Goal: Check status: Check status

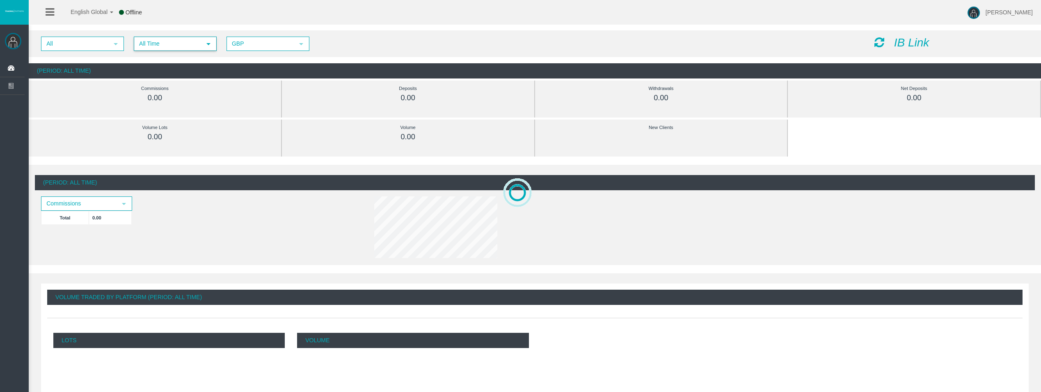
click at [197, 41] on span "All Time" at bounding box center [168, 43] width 66 height 13
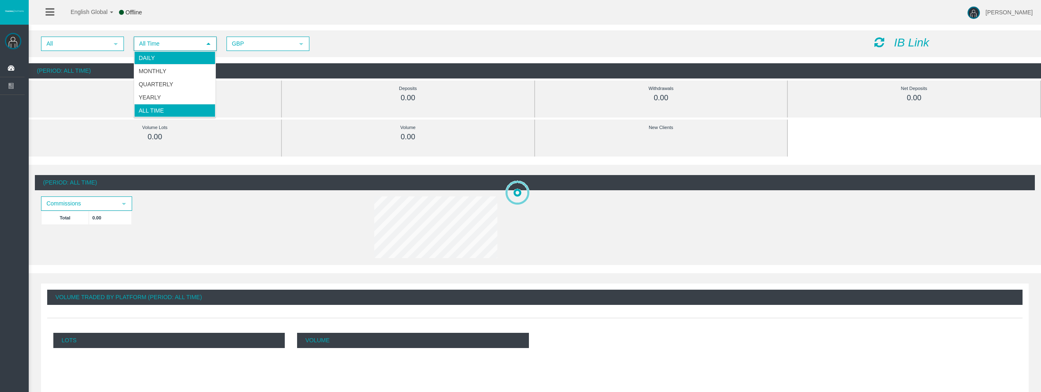
click at [185, 58] on li "Daily" at bounding box center [174, 57] width 81 height 13
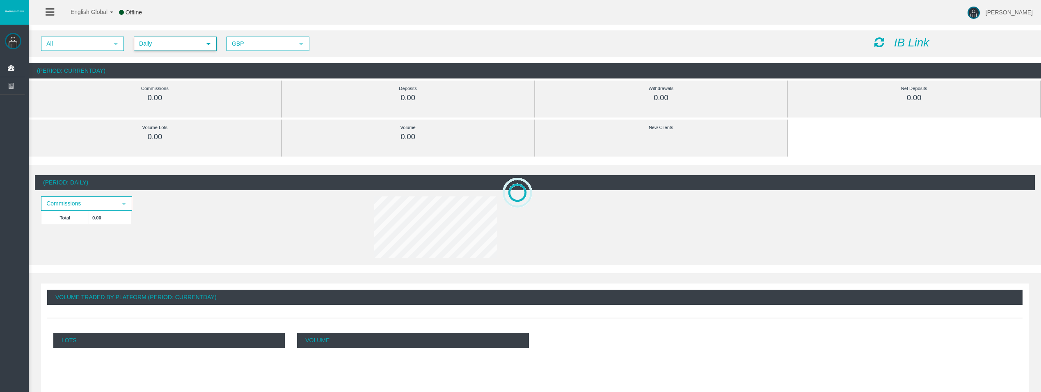
click at [879, 42] on icon at bounding box center [880, 42] width 10 height 11
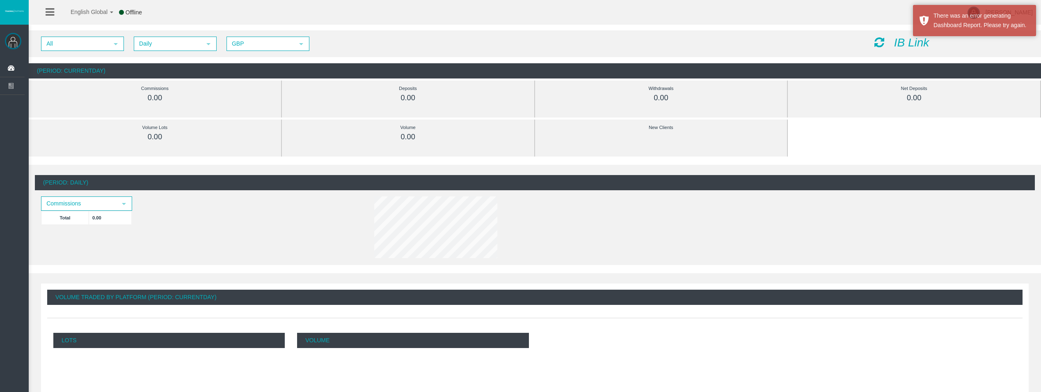
click at [882, 40] on icon at bounding box center [880, 42] width 10 height 11
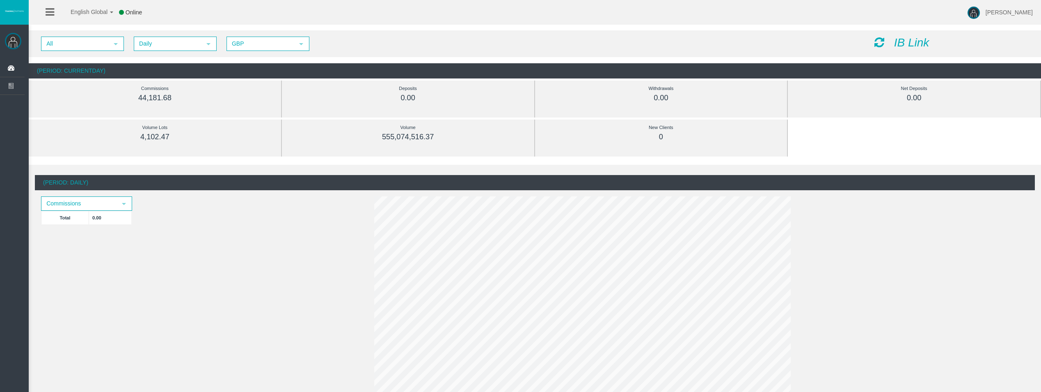
click at [876, 42] on icon at bounding box center [880, 42] width 10 height 11
